Goal: Use online tool/utility

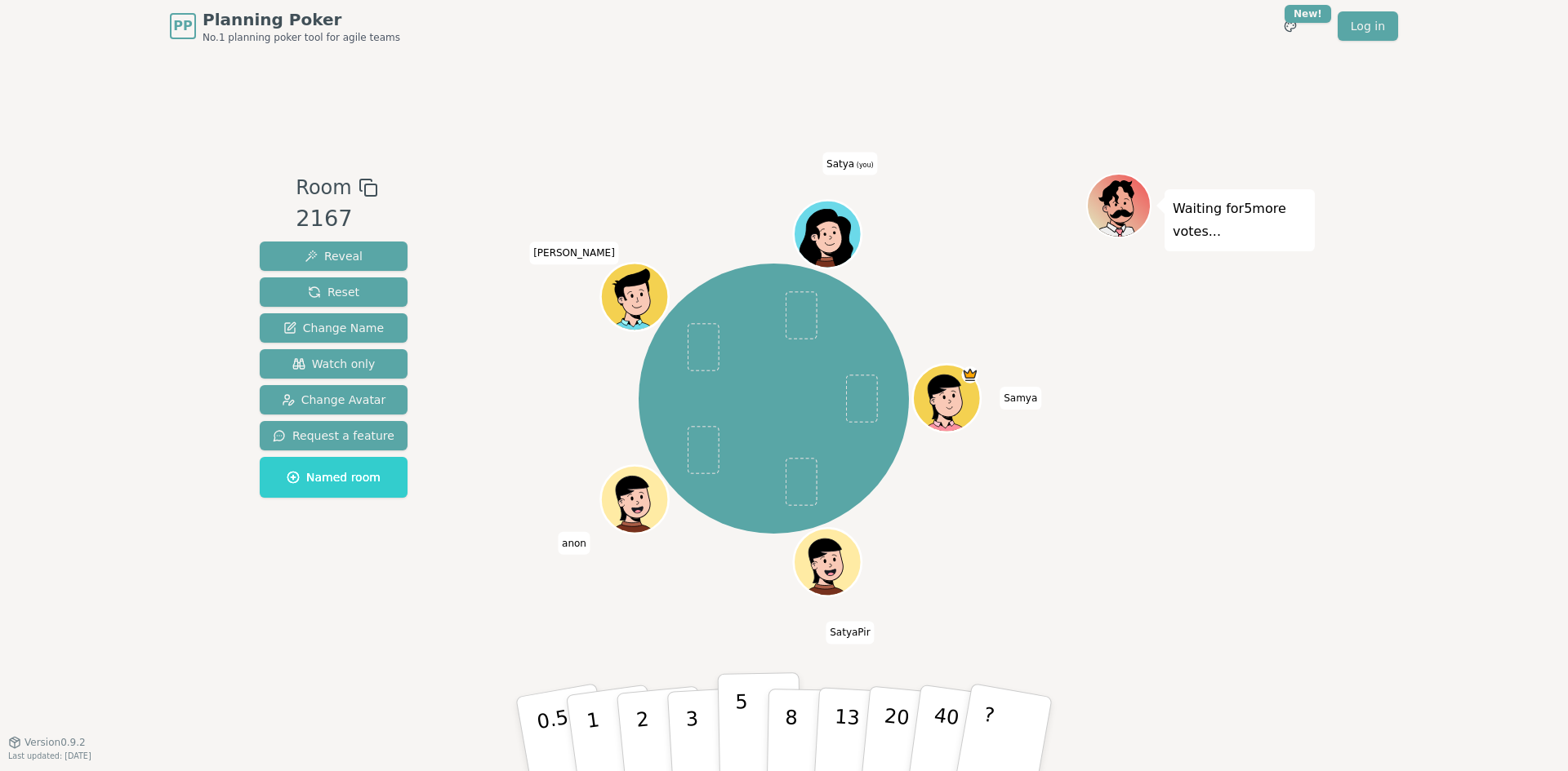
drag, startPoint x: 745, startPoint y: 728, endPoint x: 754, endPoint y: 719, distance: 12.7
click at [746, 728] on button "5" at bounding box center [759, 734] width 84 height 124
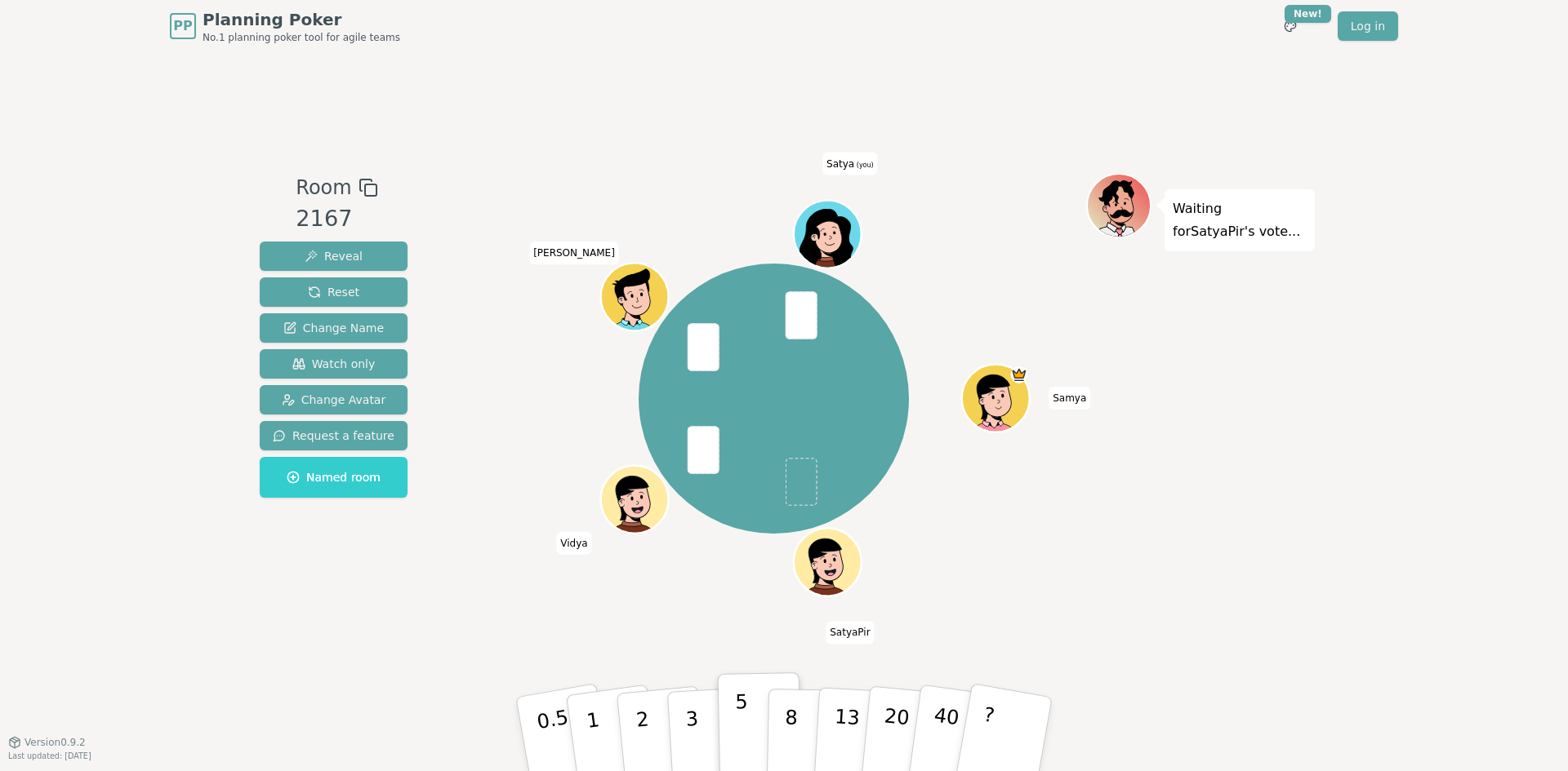
click at [749, 695] on button "5" at bounding box center [759, 734] width 84 height 124
click at [742, 695] on p "5" at bounding box center [742, 734] width 13 height 88
drag, startPoint x: 793, startPoint y: 634, endPoint x: 805, endPoint y: 509, distance: 125.6
click at [805, 511] on div "Room 2167 Reveal Reset Change Name Watch only Change Avatar Request a feature N…" at bounding box center [784, 397] width 1062 height 449
click at [805, 489] on span at bounding box center [800, 482] width 32 height 48
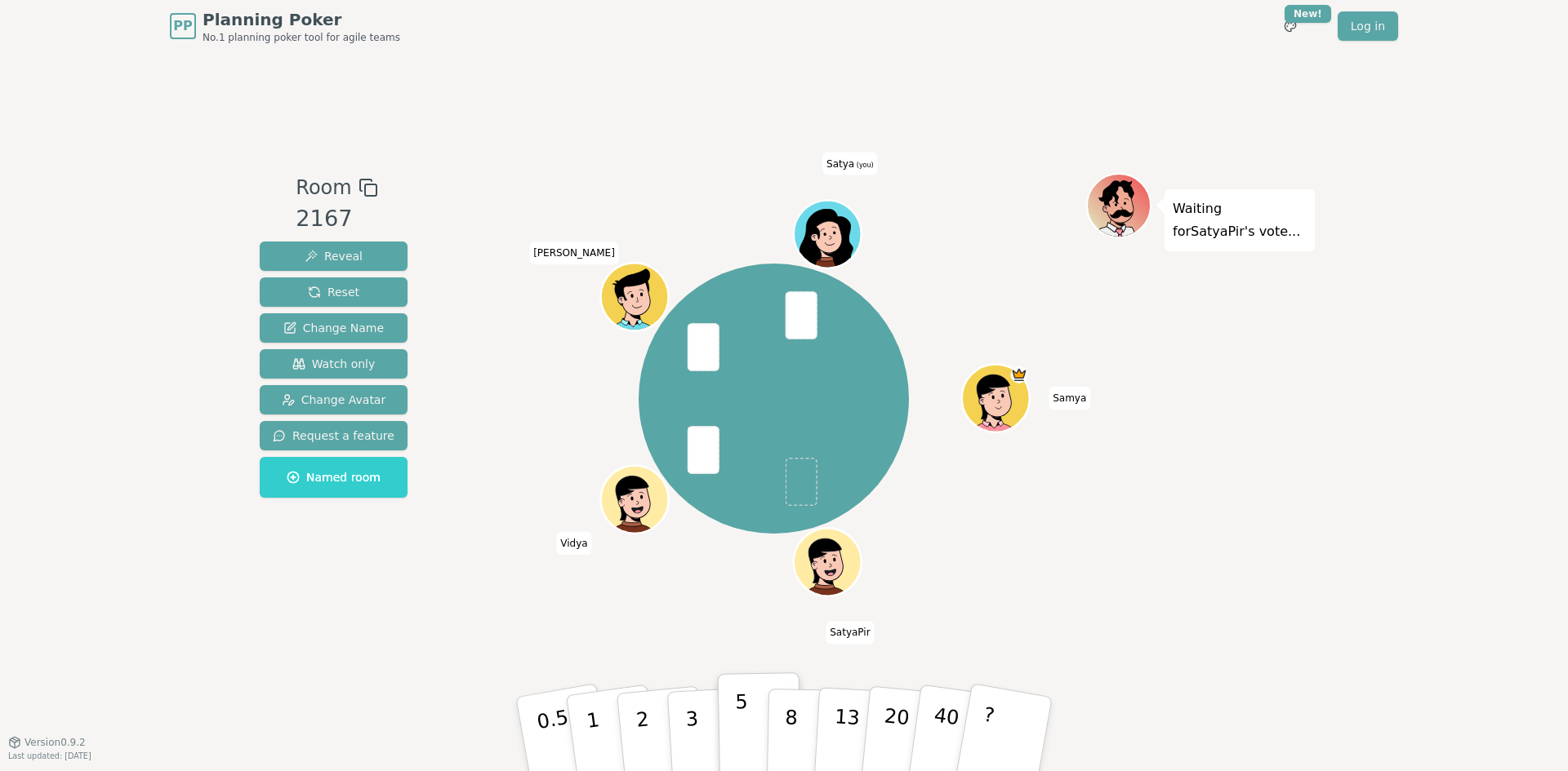
click at [745, 699] on p "5" at bounding box center [742, 734] width 13 height 88
click at [746, 699] on button "5" at bounding box center [759, 734] width 84 height 124
click at [744, 717] on p "5" at bounding box center [742, 734] width 13 height 88
click at [745, 715] on p "5" at bounding box center [742, 734] width 13 height 88
click at [761, 737] on button "5" at bounding box center [759, 734] width 84 height 124
